Goal: Information Seeking & Learning: Learn about a topic

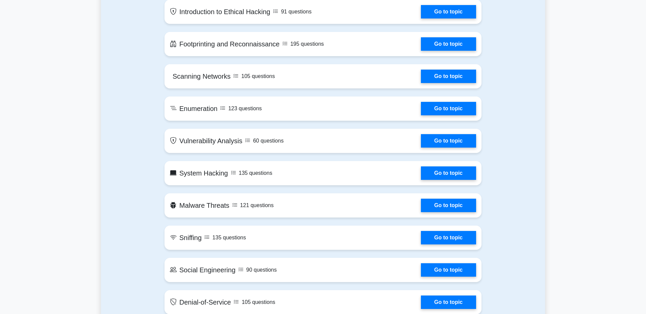
scroll to position [345, 0]
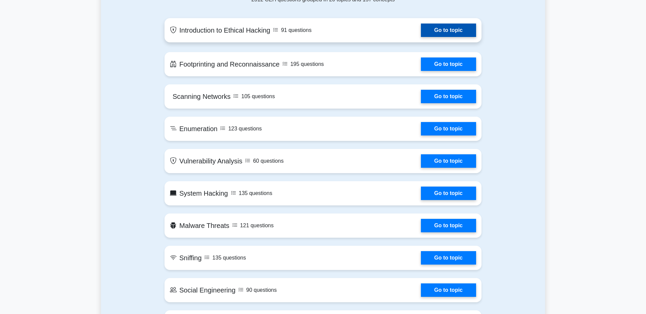
click at [436, 35] on link "Go to topic" at bounding box center [448, 30] width 55 height 13
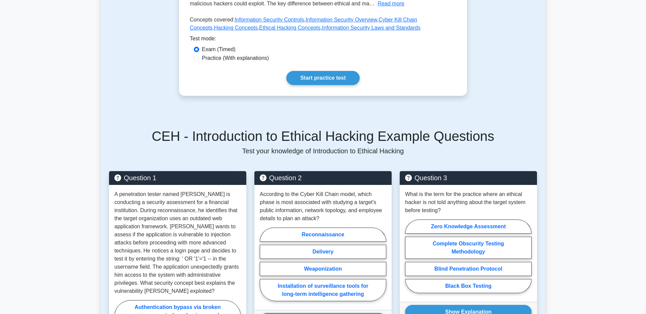
scroll to position [192, 0]
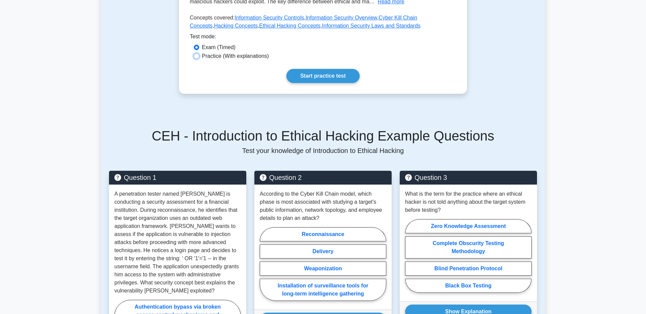
click at [197, 59] on input "Practice (With explanations)" at bounding box center [196, 56] width 5 height 5
radio input "true"
click at [304, 83] on link "Start practice test" at bounding box center [322, 76] width 73 height 14
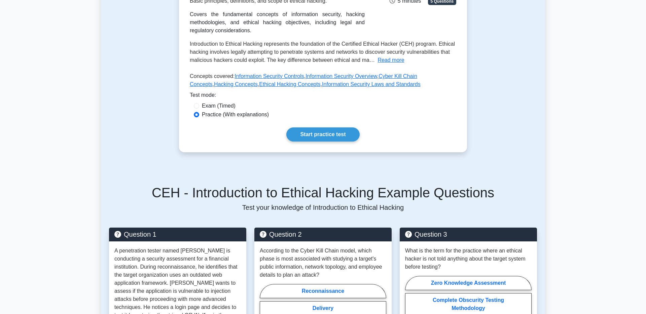
scroll to position [38, 0]
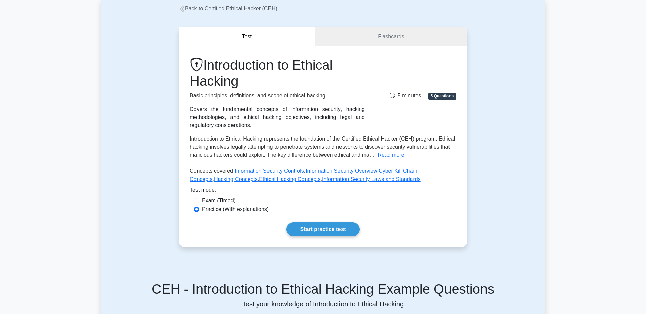
click at [374, 34] on link "Flashcards" at bounding box center [391, 36] width 152 height 19
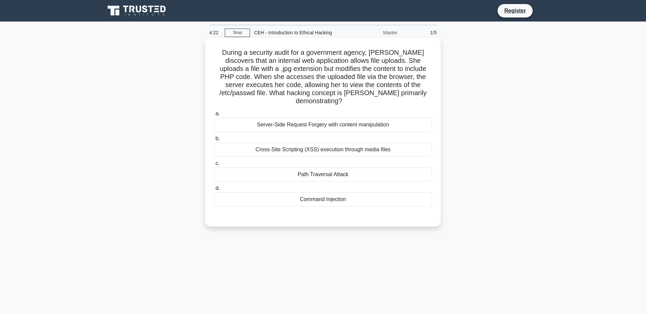
click at [280, 152] on div "Cross-Site Scripting (XSS) execution through media files" at bounding box center [323, 150] width 218 height 14
click at [214, 141] on input "b. Cross-Site Scripting (XSS) execution through media files" at bounding box center [214, 139] width 0 height 4
radio input "true"
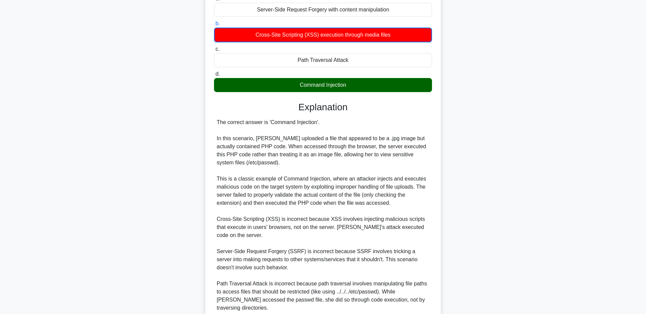
scroll to position [190, 0]
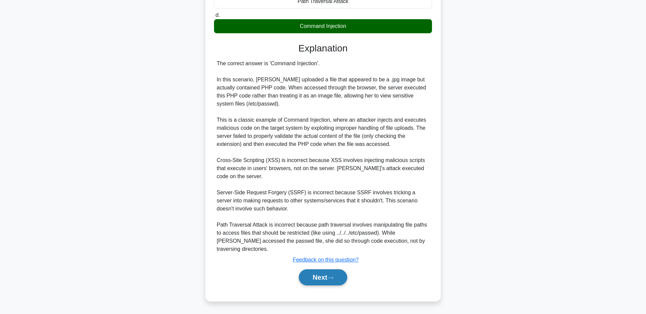
click at [316, 281] on button "Next" at bounding box center [323, 278] width 48 height 16
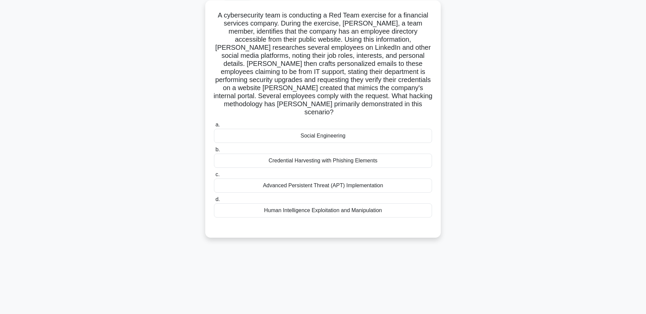
scroll to position [49, 0]
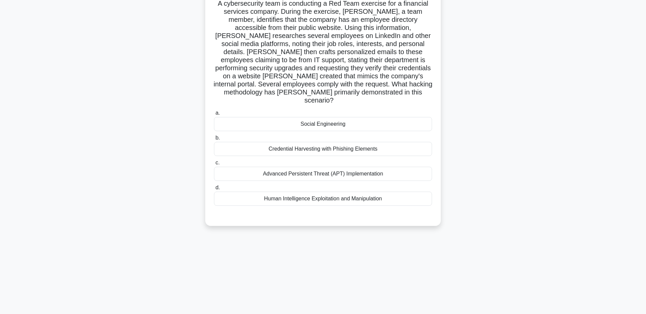
click at [295, 140] on div "a. Social Engineering b. Credential Harvesting with Phishing Elements c. d." at bounding box center [323, 158] width 226 height 100
click at [297, 129] on div "Social Engineering" at bounding box center [323, 124] width 218 height 14
click at [214, 115] on input "a. Social Engineering" at bounding box center [214, 113] width 0 height 4
radio input "true"
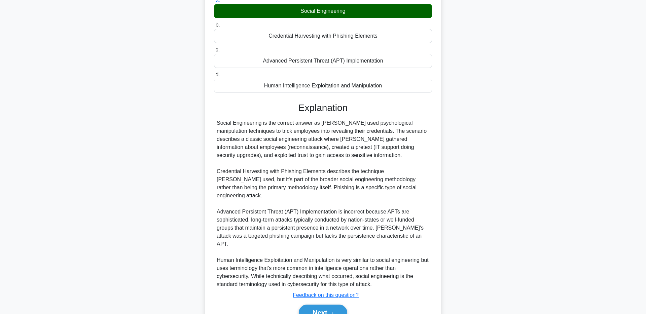
scroll to position [222, 0]
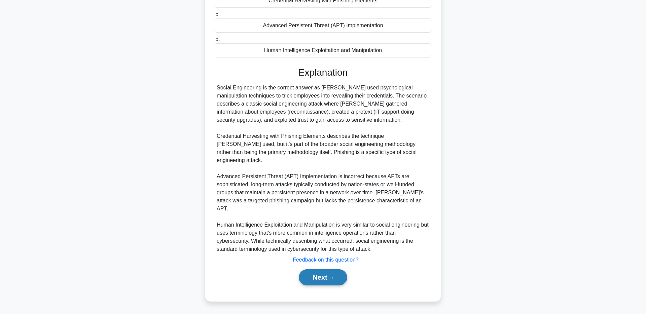
click at [313, 276] on button "Next" at bounding box center [323, 278] width 48 height 16
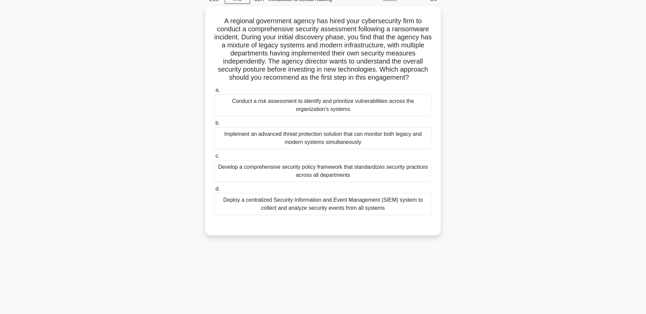
scroll to position [0, 0]
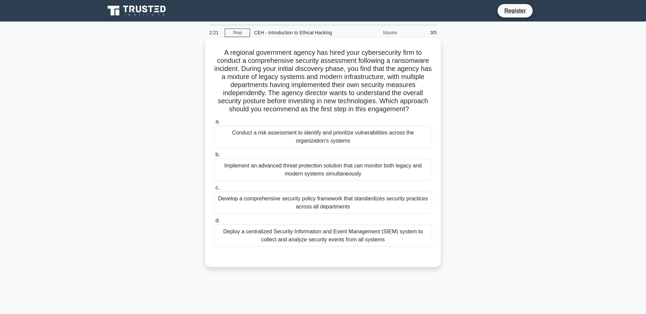
click at [315, 148] on div "Conduct a risk assessment to identify and prioritize vulnerabilities across the…" at bounding box center [323, 137] width 218 height 22
click at [214, 124] on input "a. Conduct a risk assessment to identify and prioritize vulnerabilities across …" at bounding box center [214, 122] width 0 height 4
radio input "true"
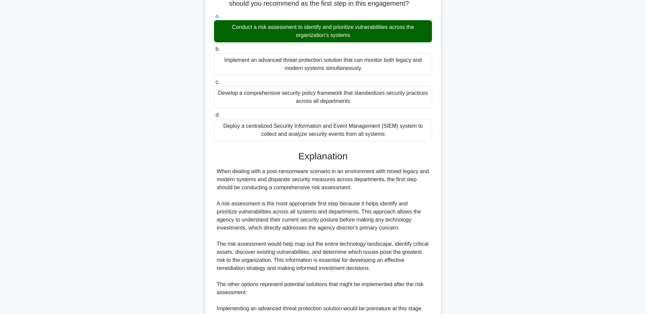
scroll to position [269, 0]
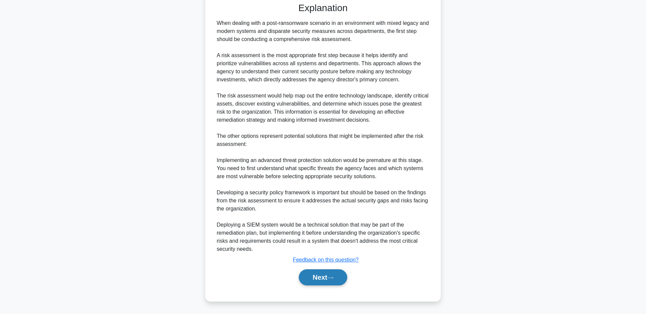
click at [309, 286] on button "Next" at bounding box center [323, 278] width 48 height 16
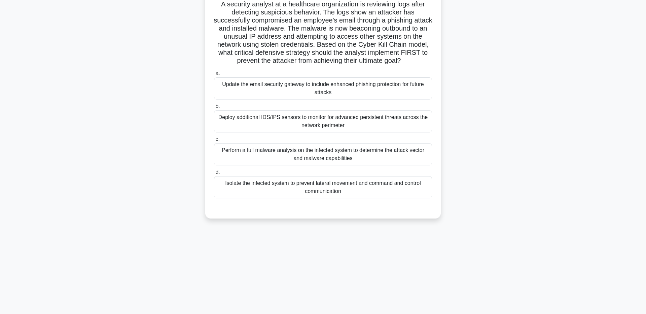
scroll to position [49, 0]
click at [386, 99] on div "Update the email security gateway to include enhanced phishing protection for f…" at bounding box center [323, 88] width 218 height 22
click at [214, 75] on input "a. Update the email security gateway to include enhanced phishing protection fo…" at bounding box center [214, 73] width 0 height 4
radio input "true"
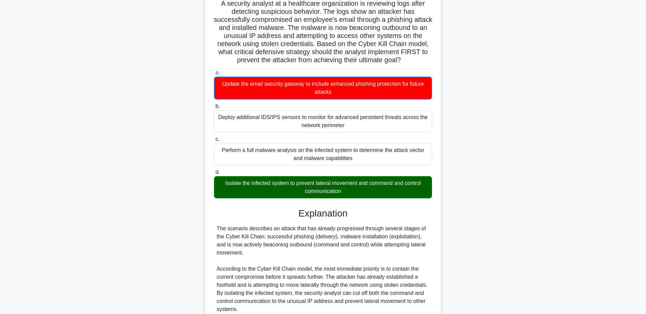
scroll to position [271, 0]
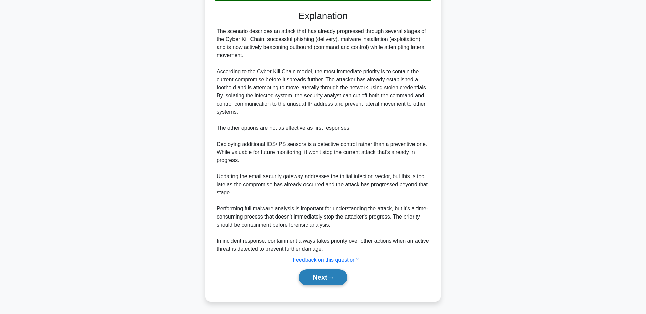
click at [320, 274] on button "Next" at bounding box center [323, 278] width 48 height 16
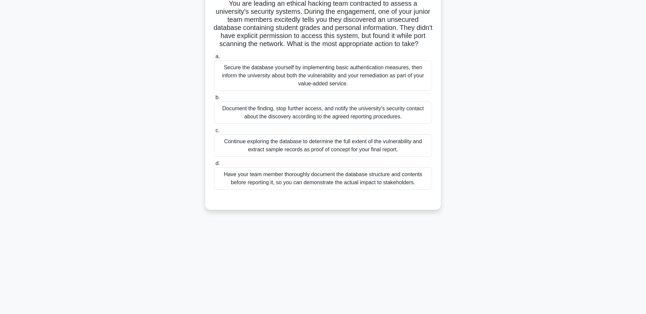
scroll to position [0, 0]
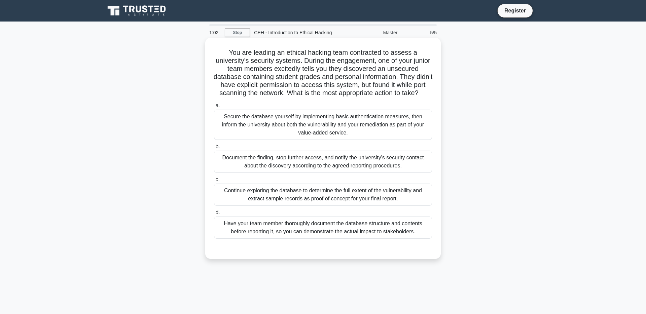
click at [288, 140] on div "Secure the database yourself by implementing basic authentication measures, the…" at bounding box center [323, 125] width 218 height 30
click at [214, 108] on input "a. Secure the database yourself by implementing basic authentication measures, …" at bounding box center [214, 106] width 0 height 4
radio input "true"
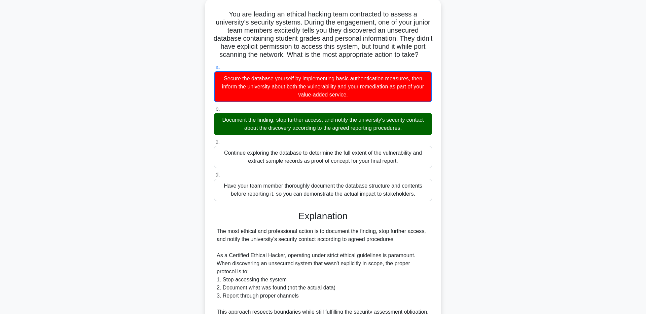
scroll to position [263, 0]
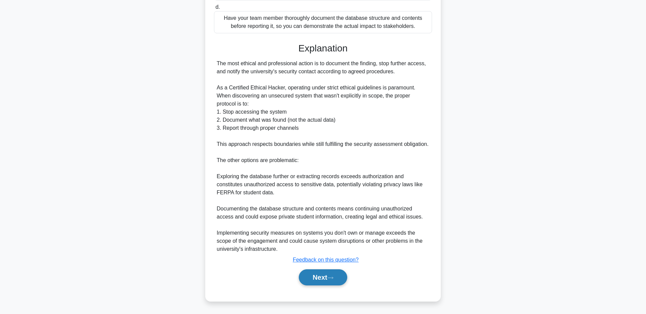
click at [311, 278] on button "Next" at bounding box center [323, 278] width 48 height 16
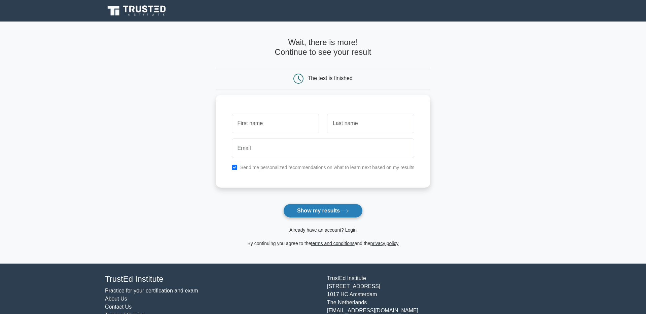
click at [308, 211] on button "Show my results" at bounding box center [322, 211] width 79 height 14
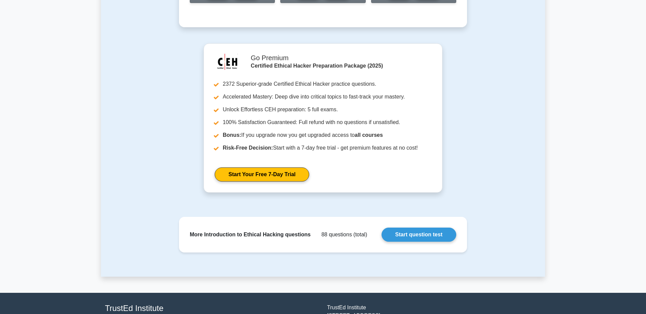
scroll to position [453, 0]
